Goal: Check status

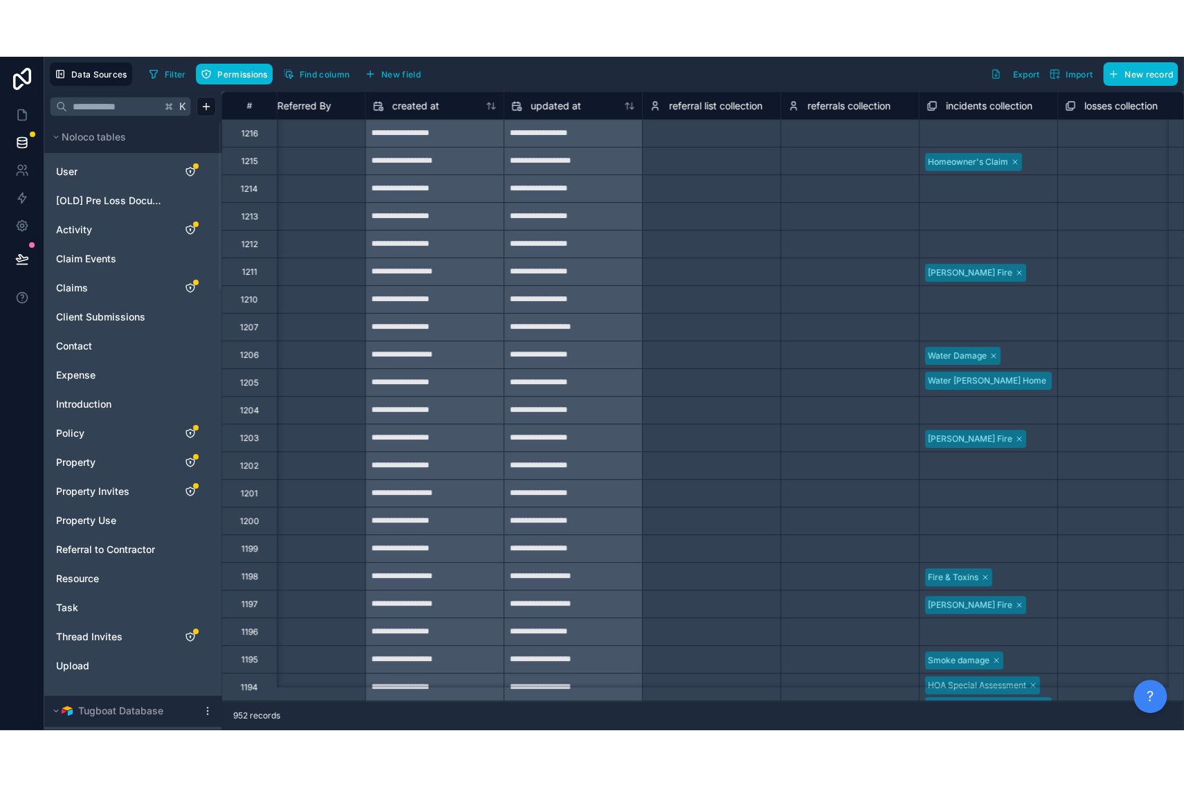
scroll to position [0, 9463]
